Goal: Task Accomplishment & Management: Manage account settings

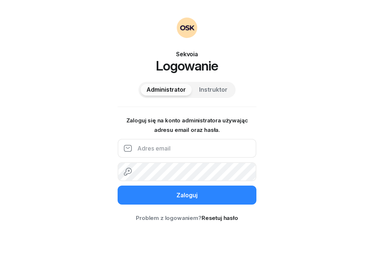
click at [215, 147] on input "email" at bounding box center [187, 148] width 139 height 19
click at [257, 126] on div "Sekvoia Logowanie Administrator Instruktor Zaloguj się na konto administratora …" at bounding box center [187, 127] width 374 height 255
click at [228, 148] on input "email" at bounding box center [187, 148] width 139 height 19
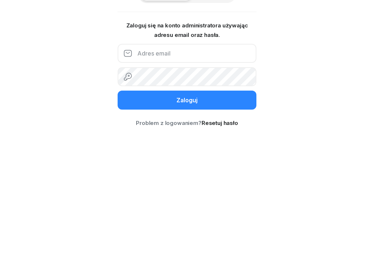
type input "[EMAIL_ADDRESS][DOMAIN_NAME]"
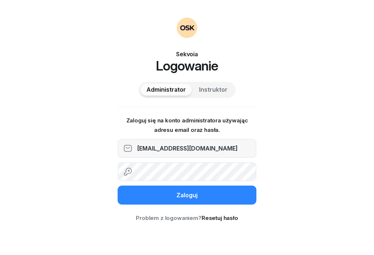
click at [226, 188] on button "Zaloguj" at bounding box center [187, 194] width 139 height 19
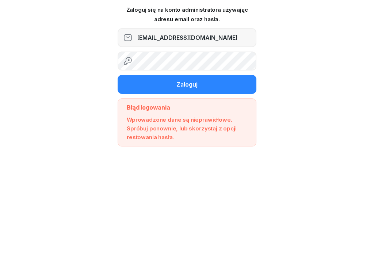
click at [187, 174] on button "Zaloguj" at bounding box center [187, 183] width 139 height 19
click at [225, 174] on button "Zaloguj" at bounding box center [187, 183] width 139 height 19
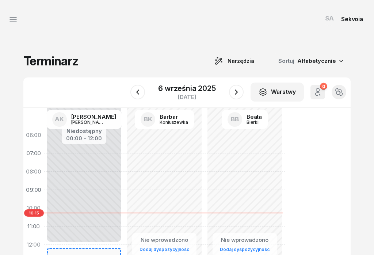
click at [13, 21] on icon "button" at bounding box center [13, 21] width 7 height 0
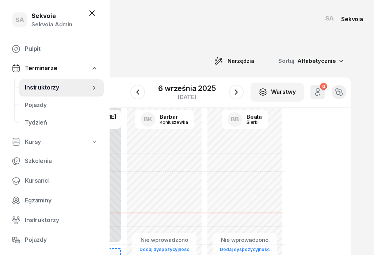
click at [65, 46] on span "Pulpit" at bounding box center [61, 48] width 73 height 9
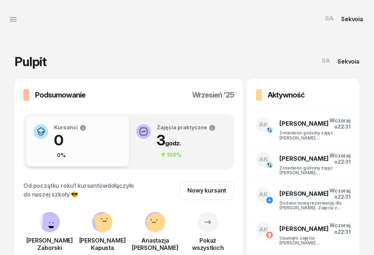
click at [16, 24] on button "button" at bounding box center [13, 20] width 18 height 18
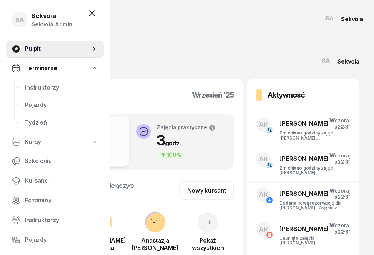
click at [80, 92] on link "Instruktorzy" at bounding box center [61, 88] width 85 height 18
